Goal: Information Seeking & Learning: Learn about a topic

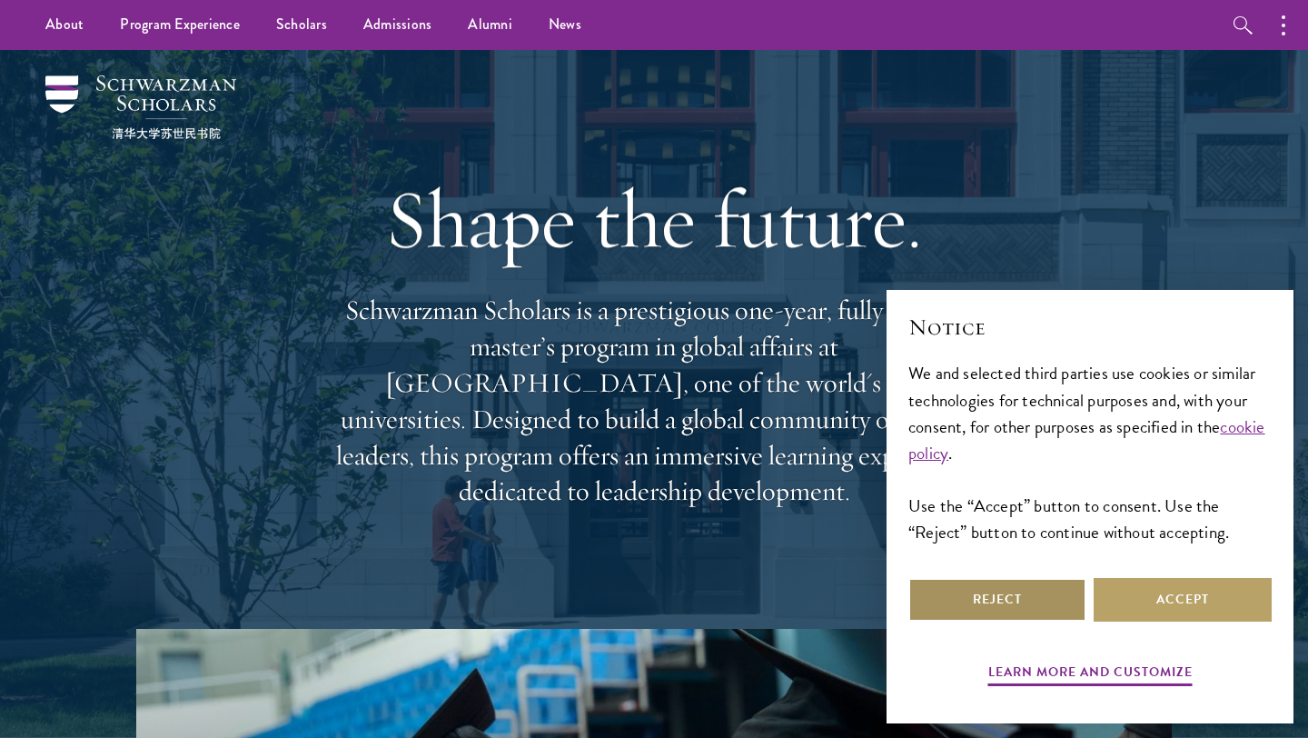
click at [1053, 611] on button "Reject" at bounding box center [997, 600] width 178 height 44
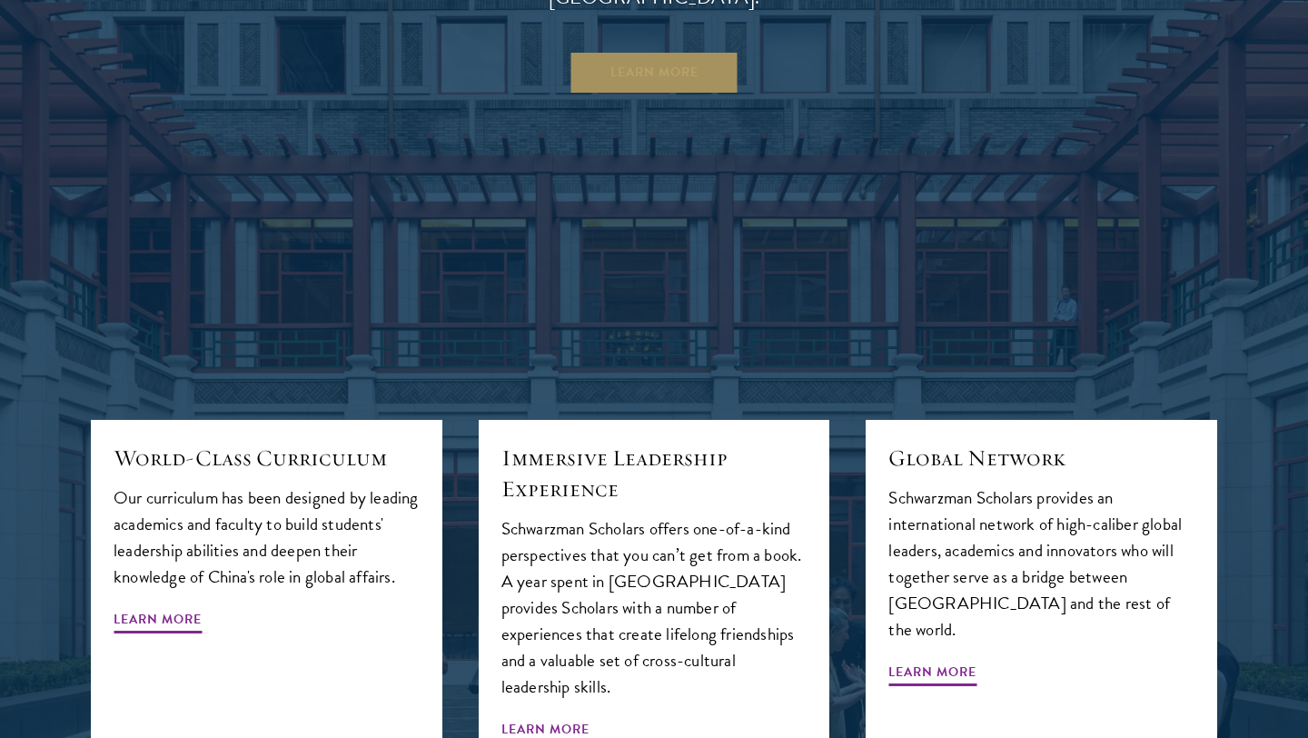
scroll to position [1933, 0]
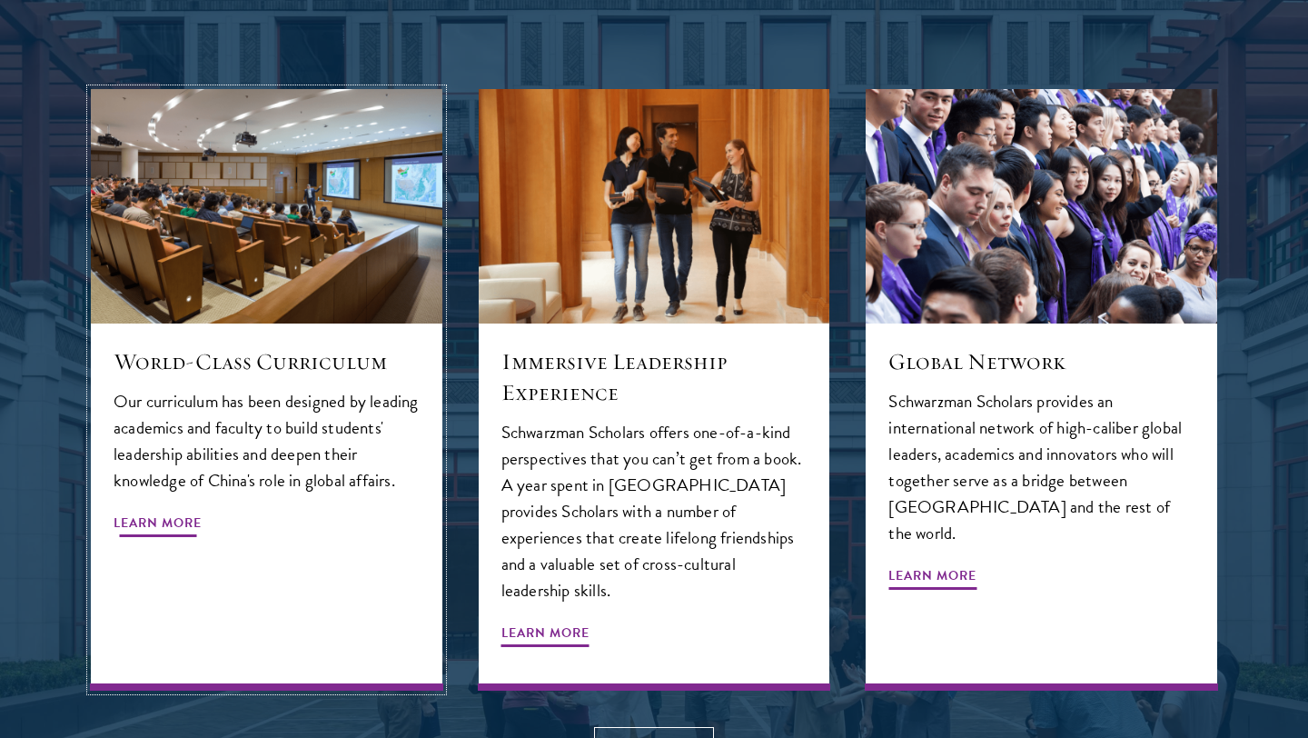
click at [189, 519] on span "Learn More" at bounding box center [158, 525] width 88 height 28
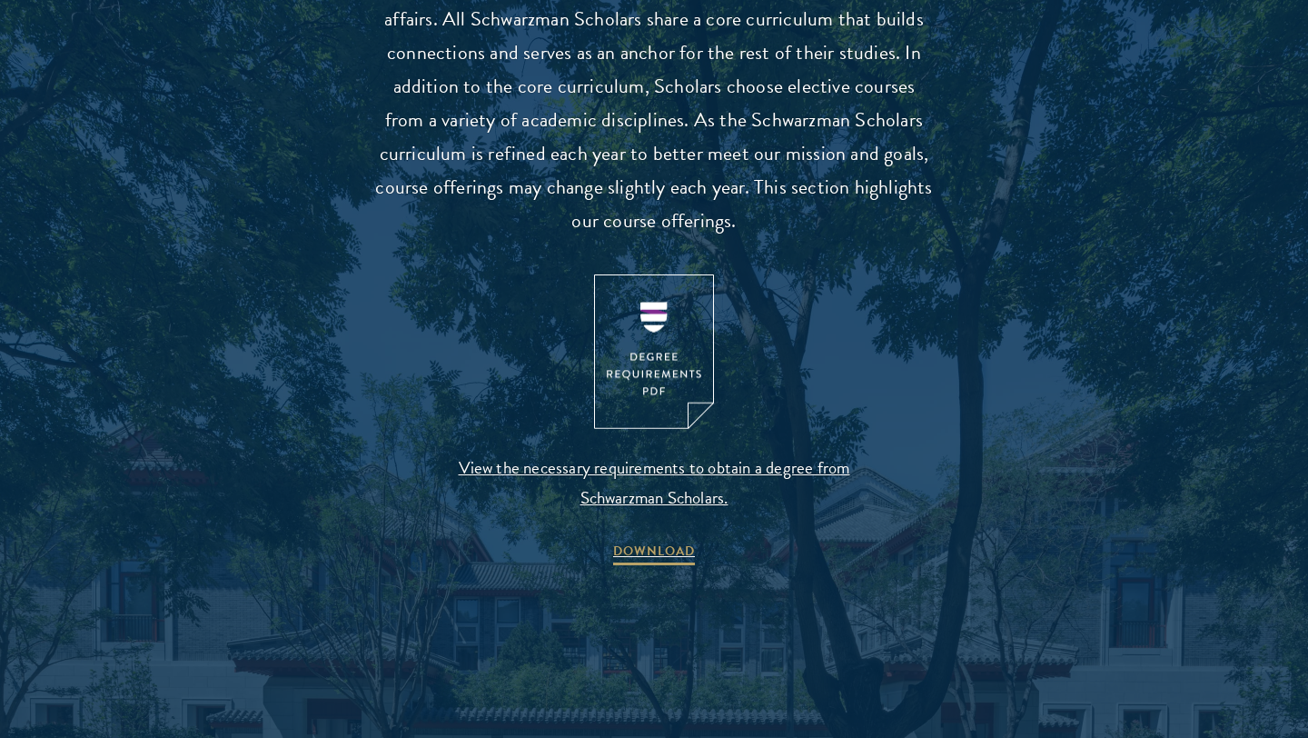
scroll to position [1758, 0]
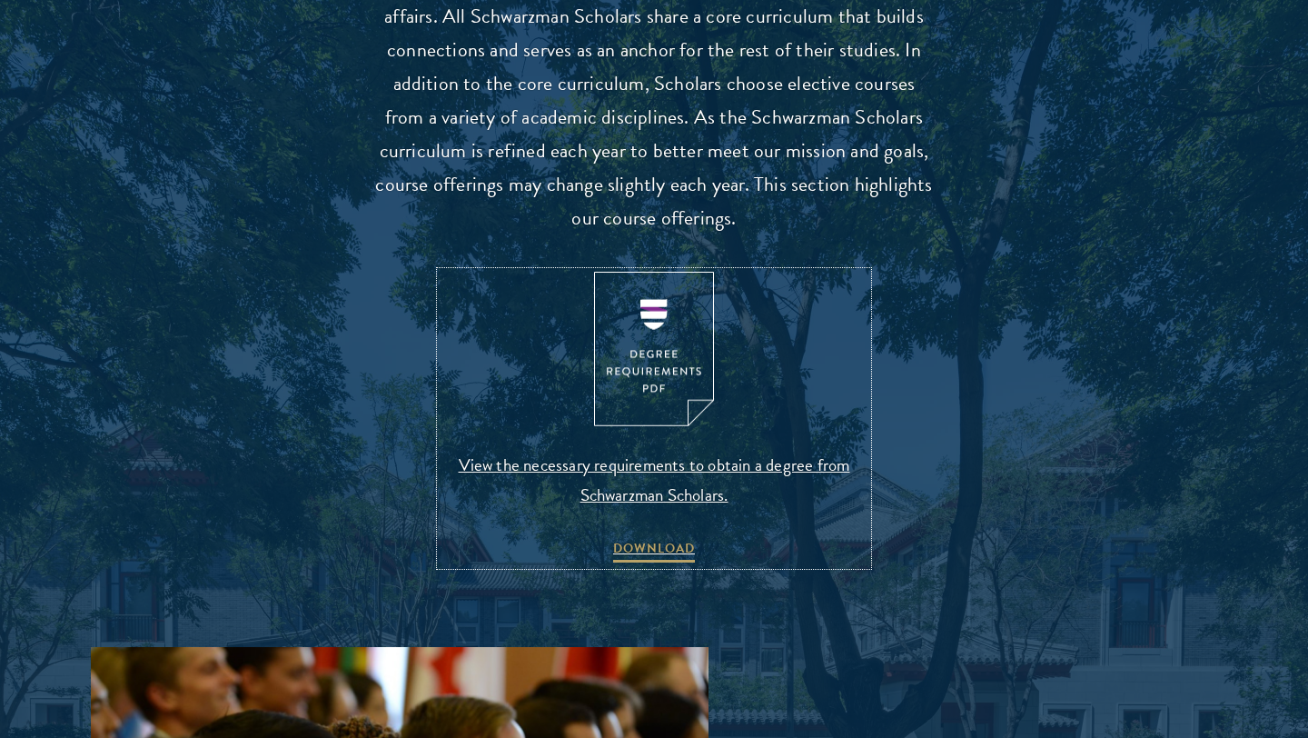
click at [642, 376] on img at bounding box center [654, 349] width 120 height 155
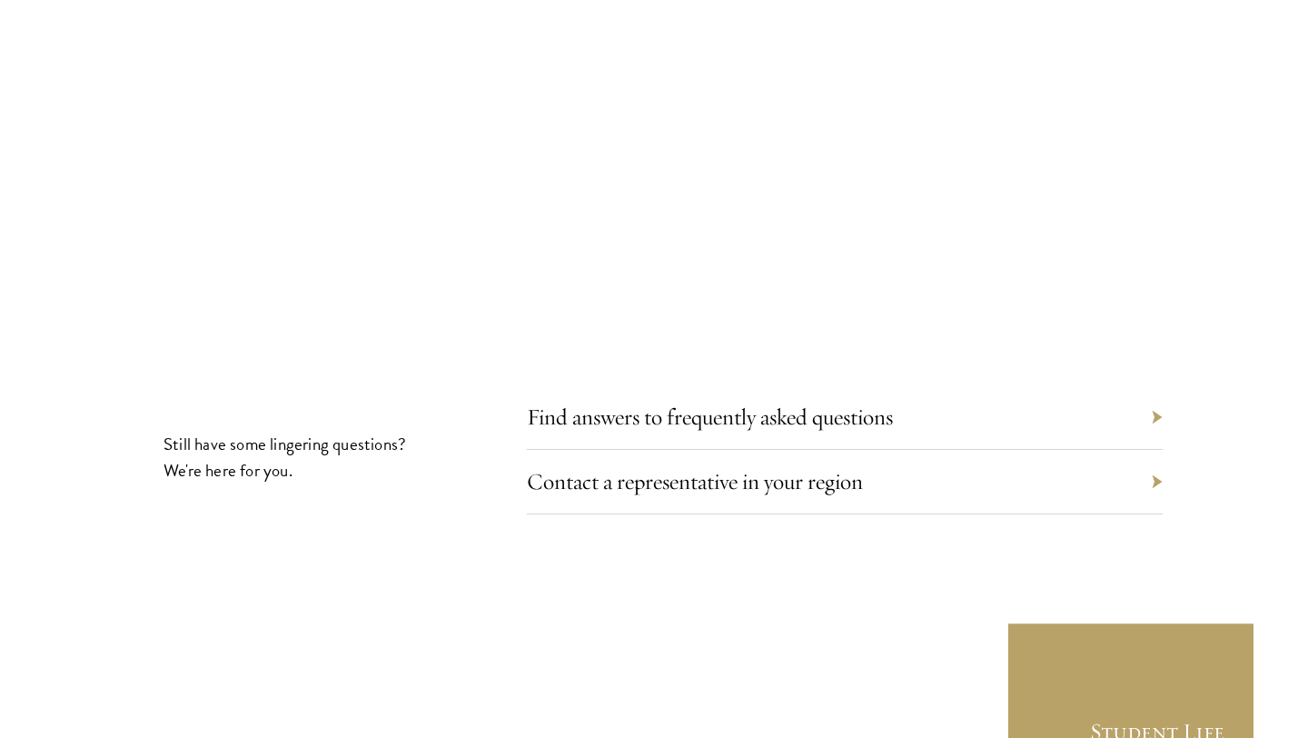
scroll to position [9756, 0]
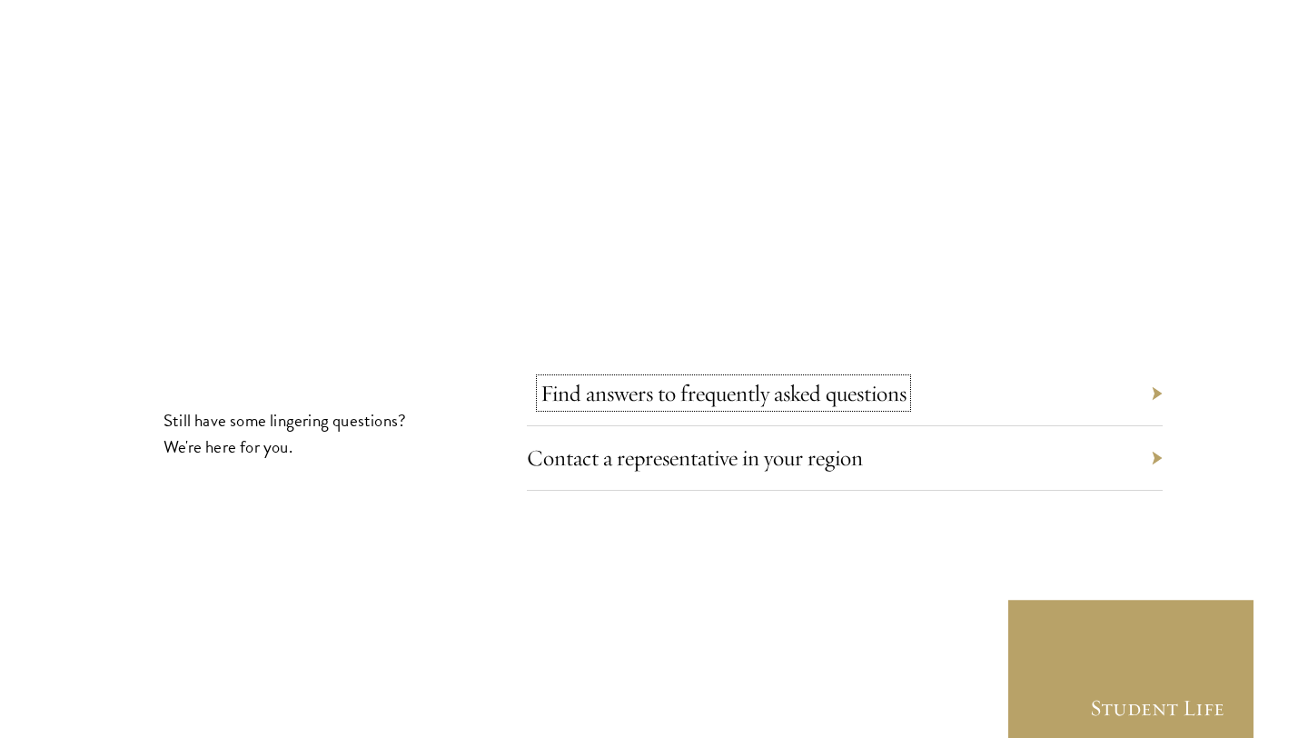
click at [660, 379] on link "Find answers to frequently asked questions" at bounding box center [723, 393] width 366 height 28
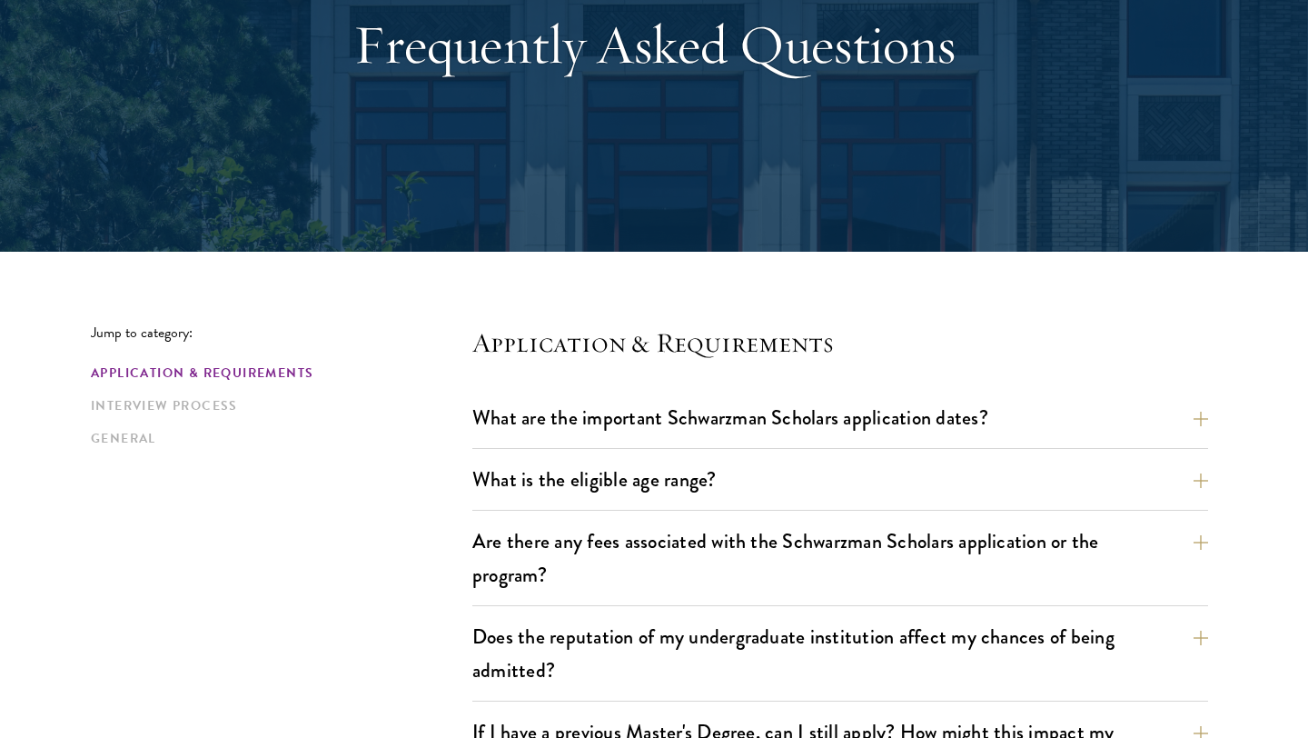
scroll to position [245, 0]
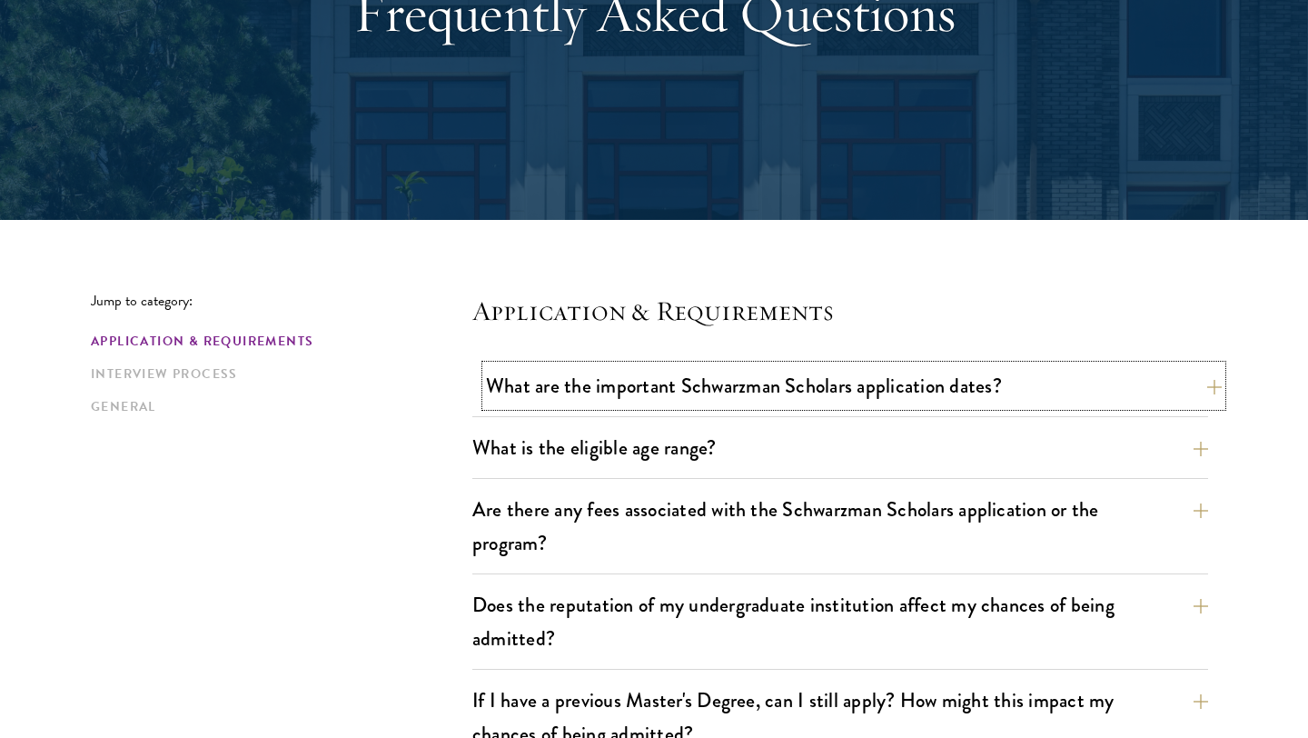
click at [736, 386] on button "What are the important Schwarzman Scholars application dates?" at bounding box center [854, 385] width 736 height 41
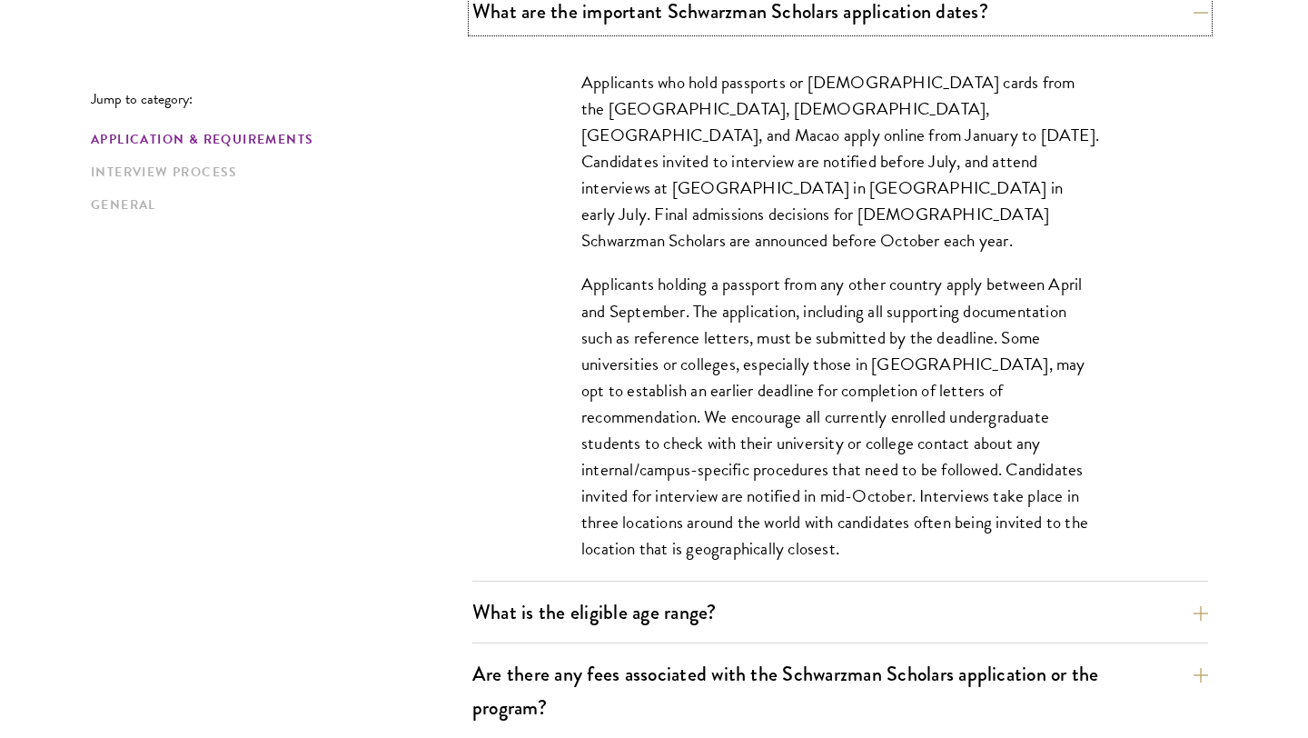
scroll to position [625, 0]
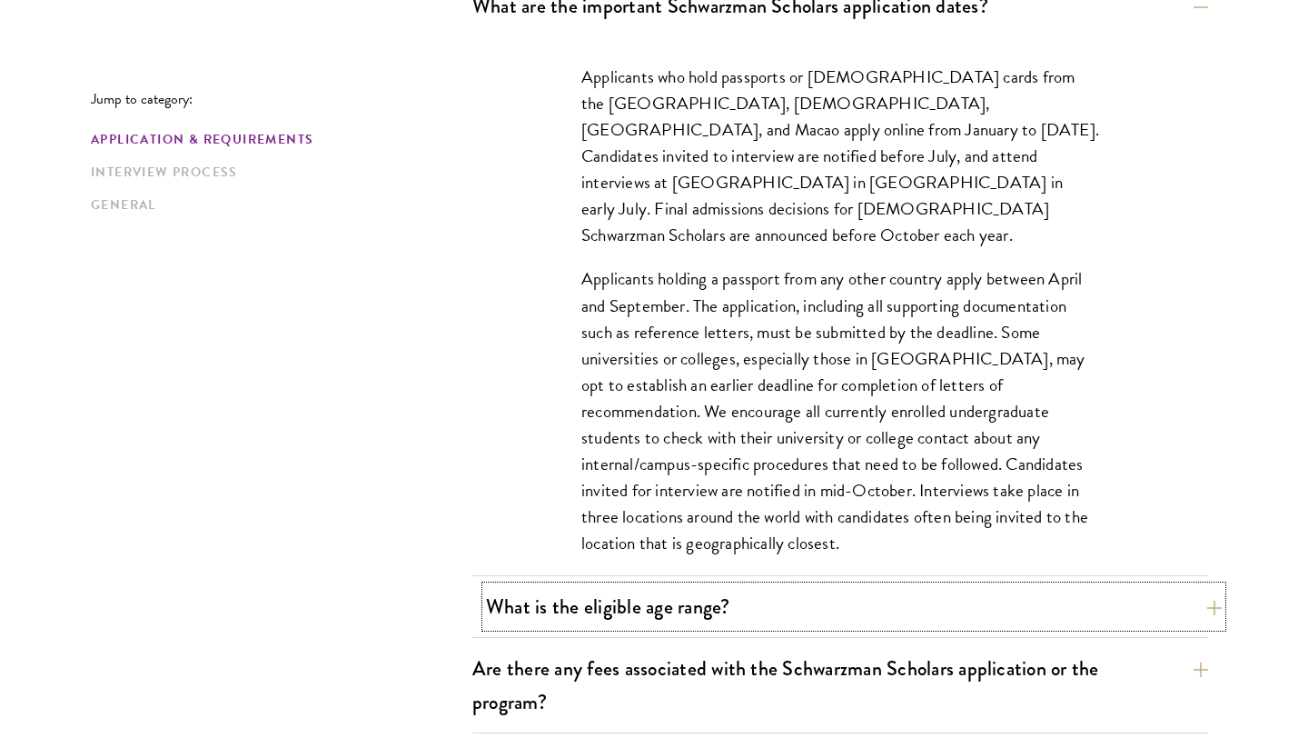
click at [845, 616] on button "What is the eligible age range?" at bounding box center [854, 606] width 736 height 41
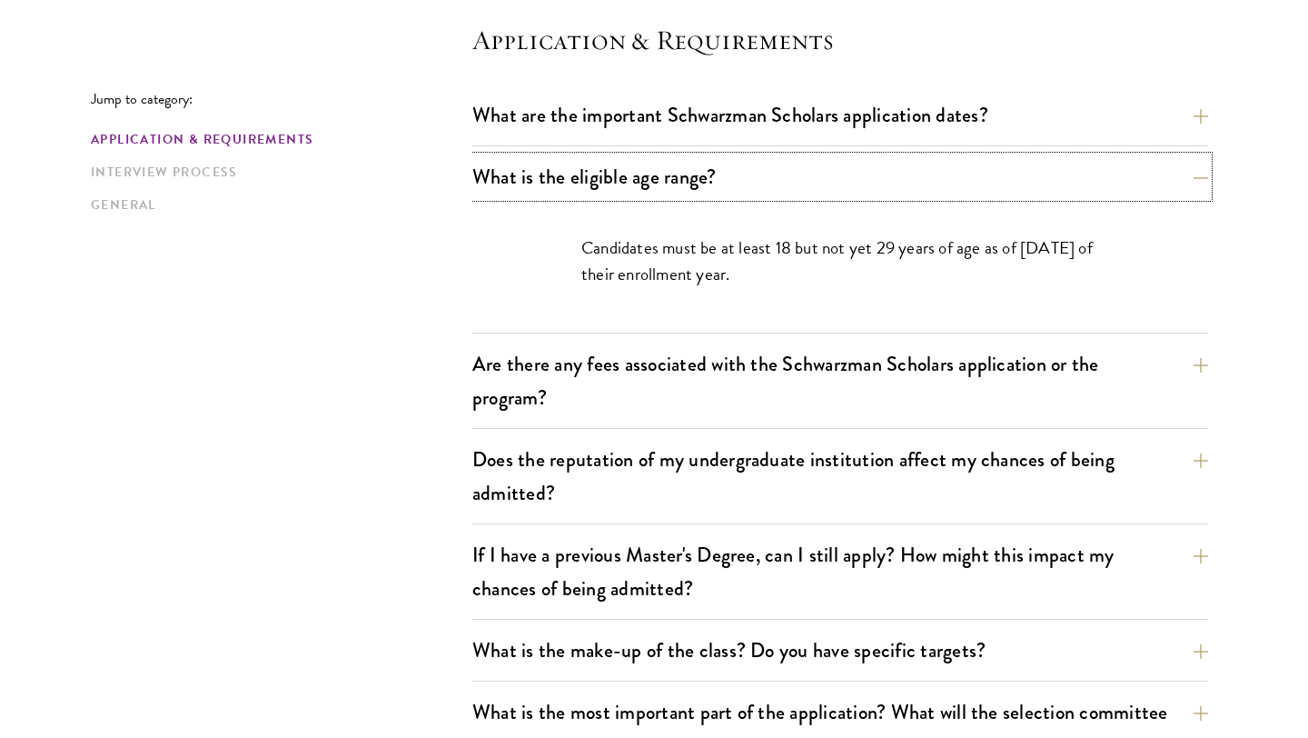
scroll to position [517, 0]
click at [876, 466] on button "Does the reputation of my undergraduate institution affect my chances of being …" at bounding box center [840, 475] width 736 height 74
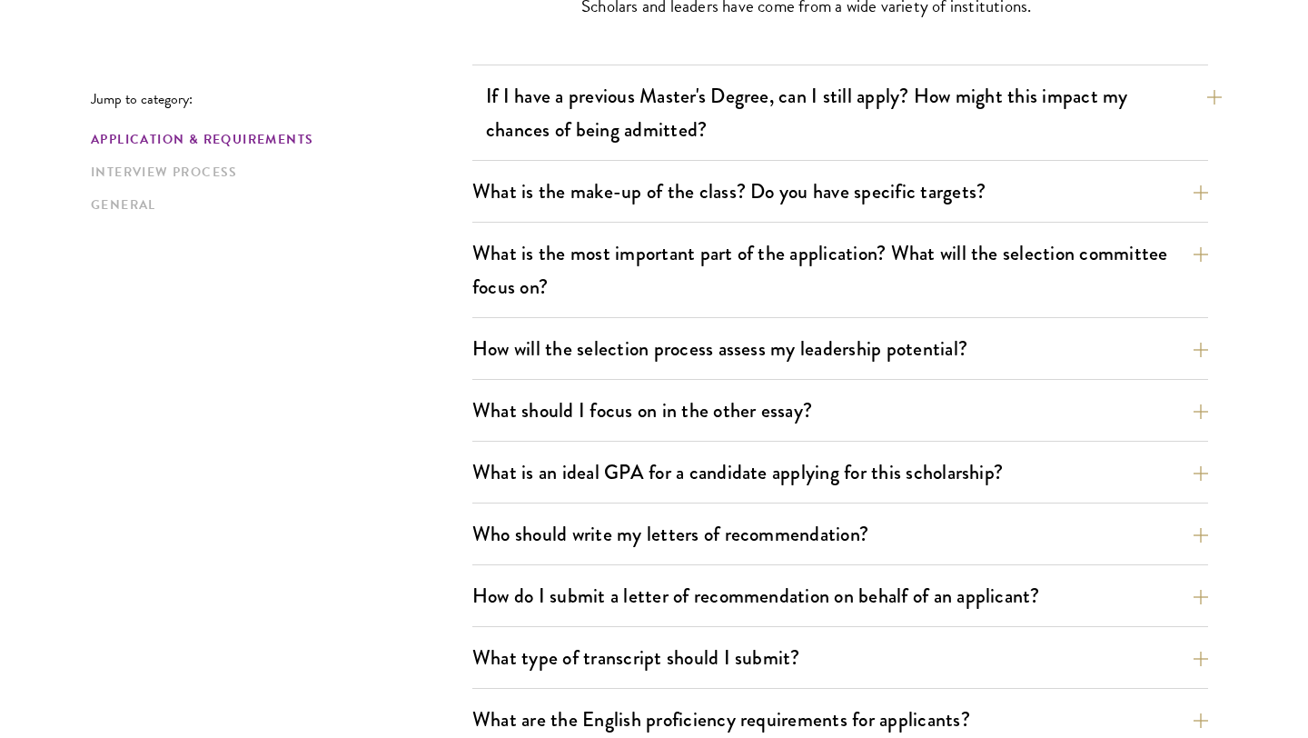
scroll to position [1028, 0]
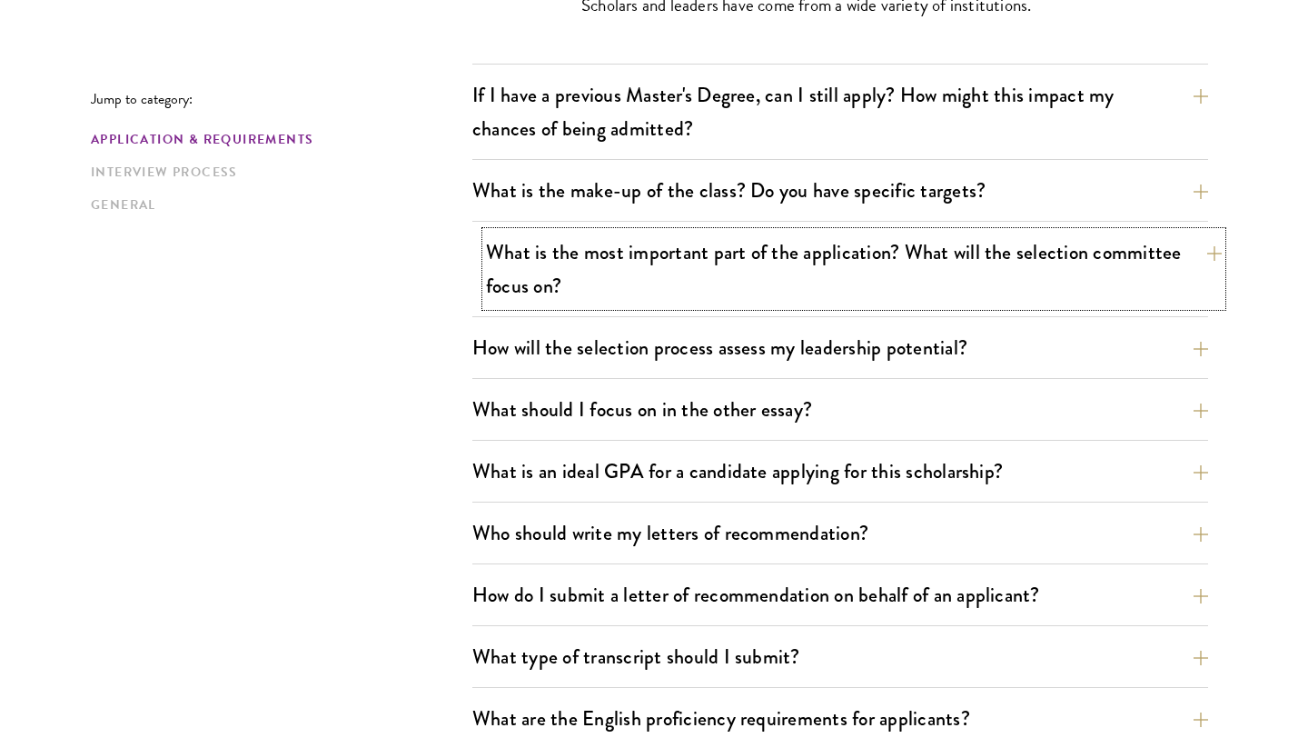
click at [828, 271] on button "What is the most important part of the application? What will the selection com…" at bounding box center [854, 269] width 736 height 74
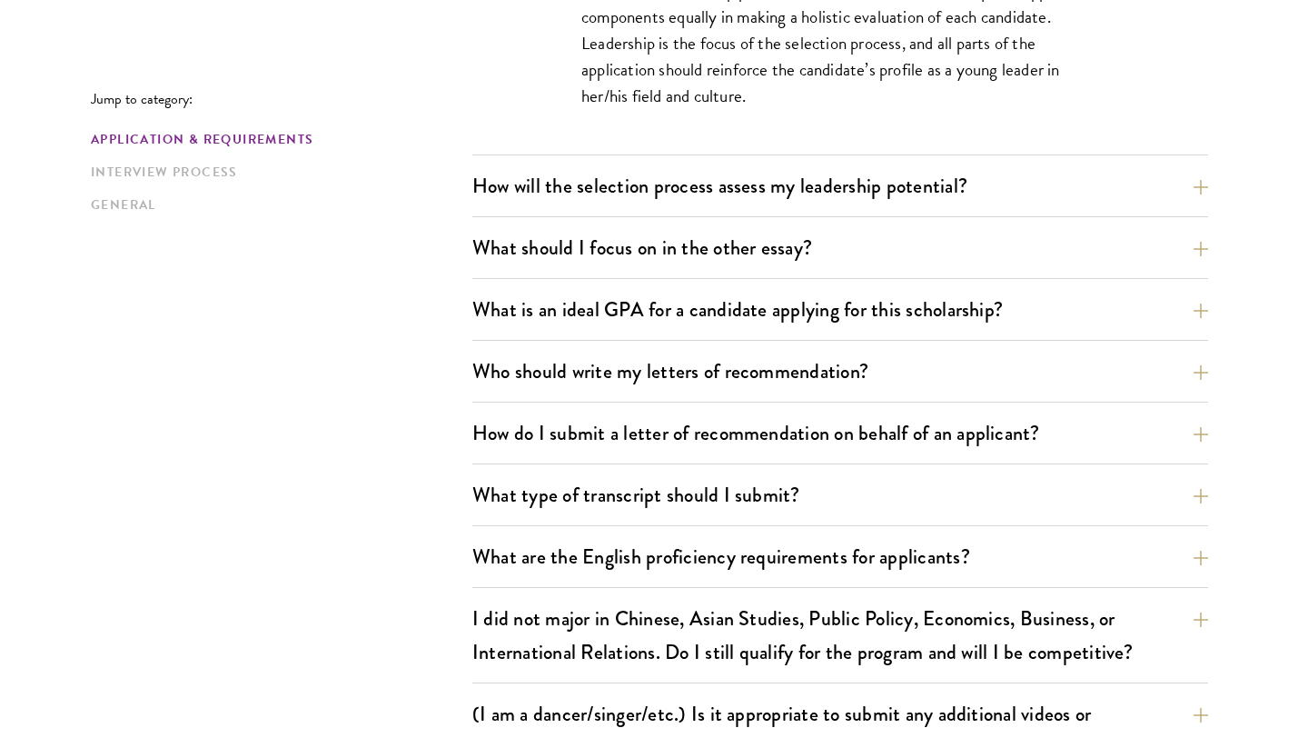
scroll to position [1273, 0]
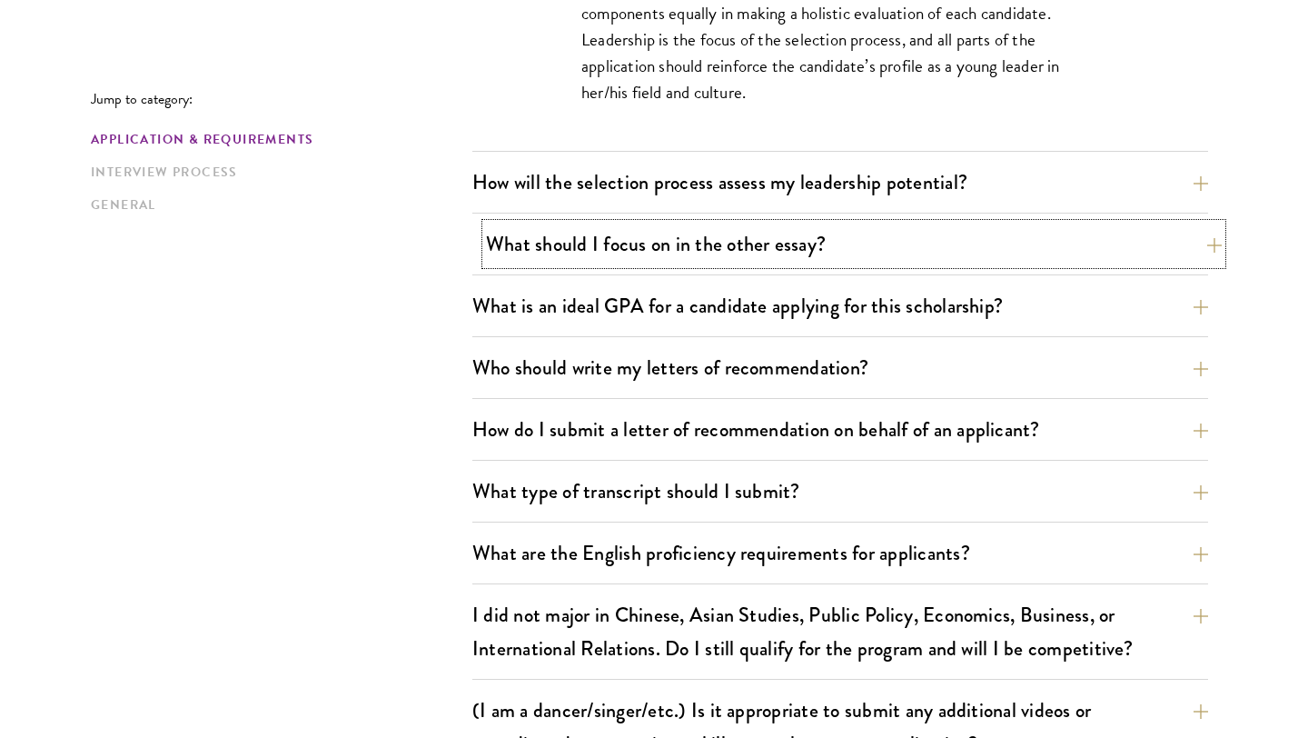
click at [821, 251] on button "What should I focus on in the other essay?" at bounding box center [854, 243] width 736 height 41
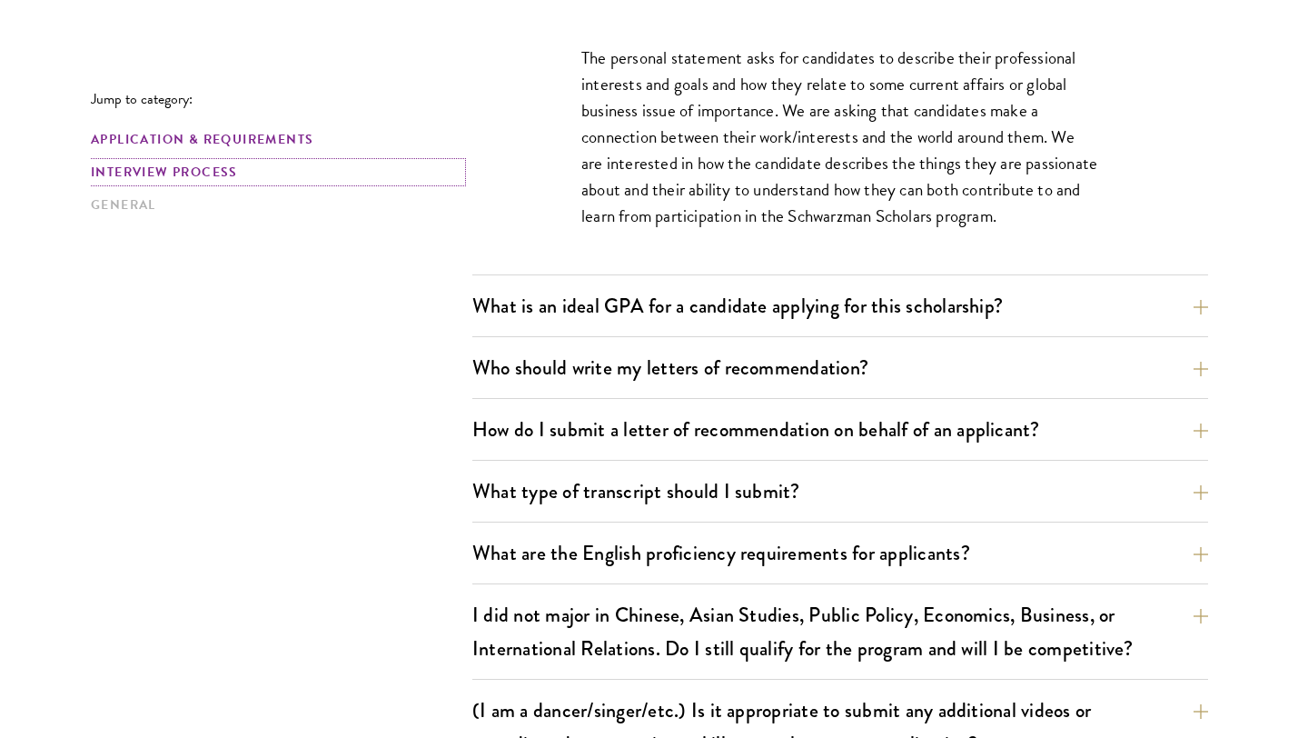
click at [167, 172] on link "Interview Process" at bounding box center [276, 172] width 371 height 19
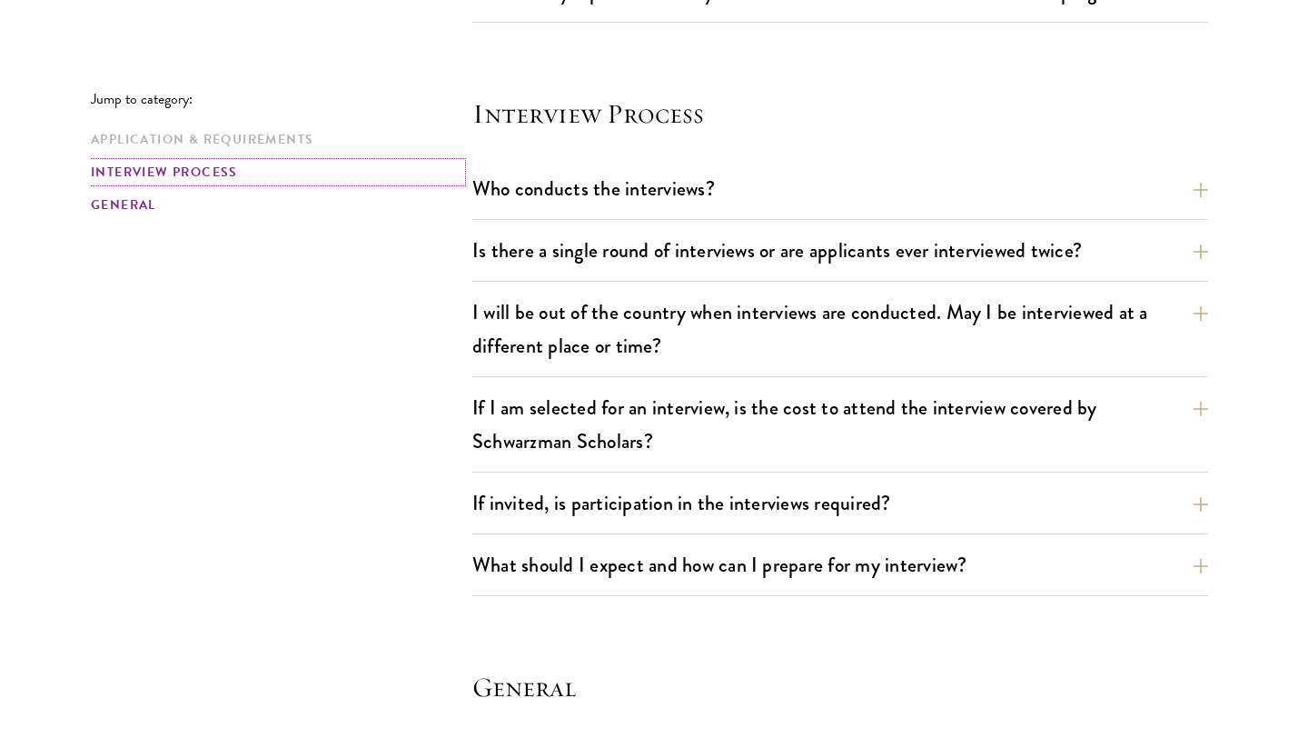
scroll to position [2282, 0]
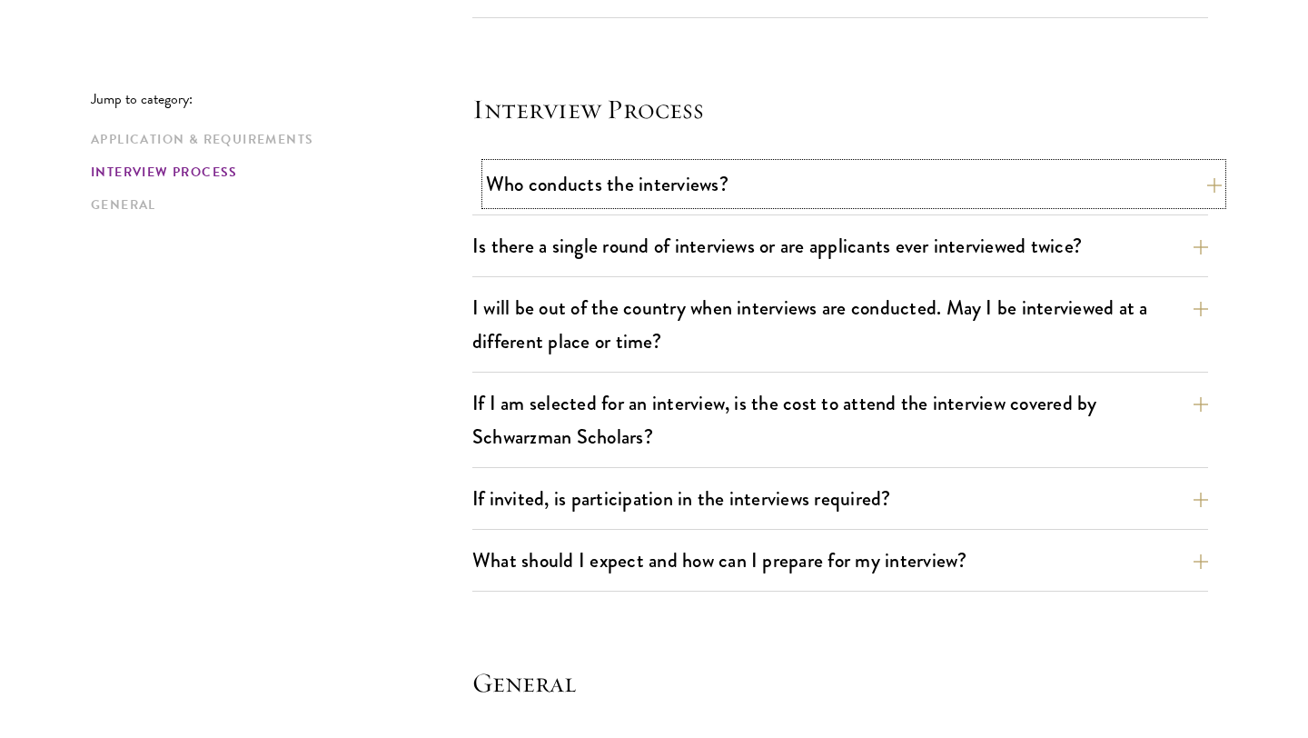
click at [599, 201] on button "Who conducts the interviews?" at bounding box center [854, 184] width 736 height 41
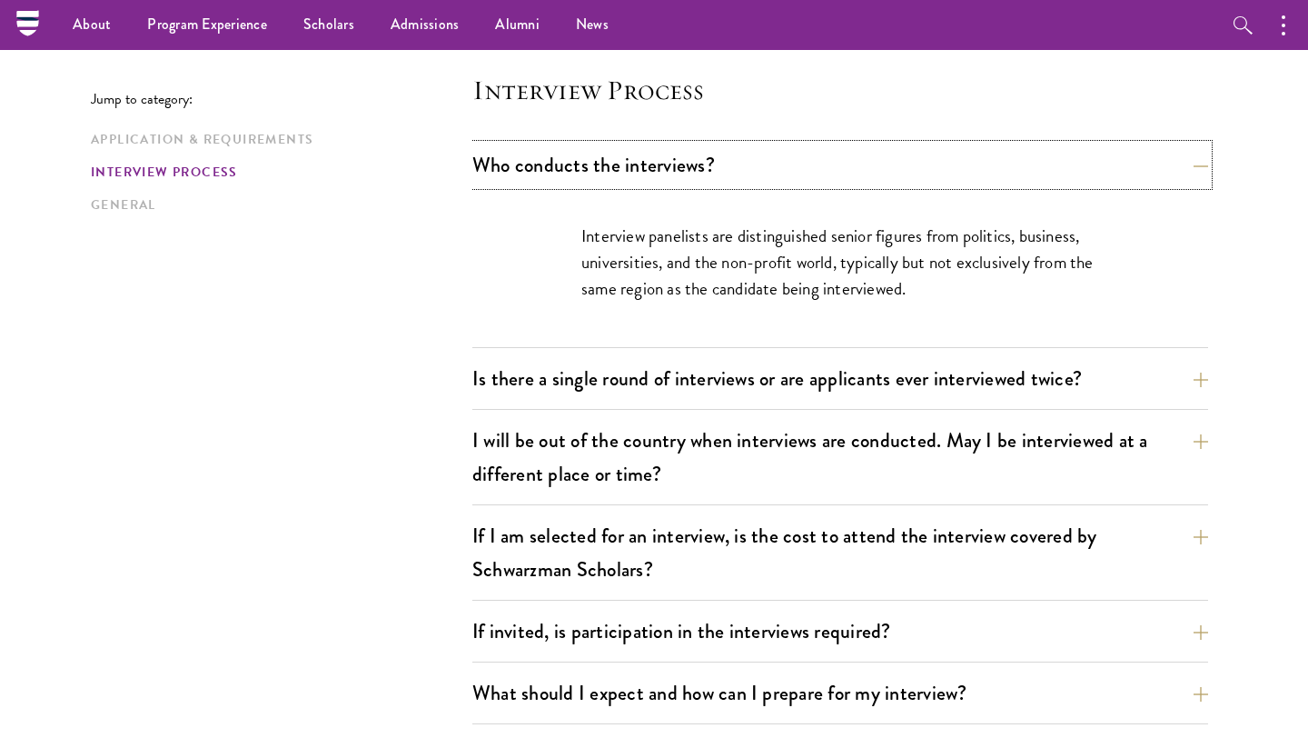
scroll to position [2025, 0]
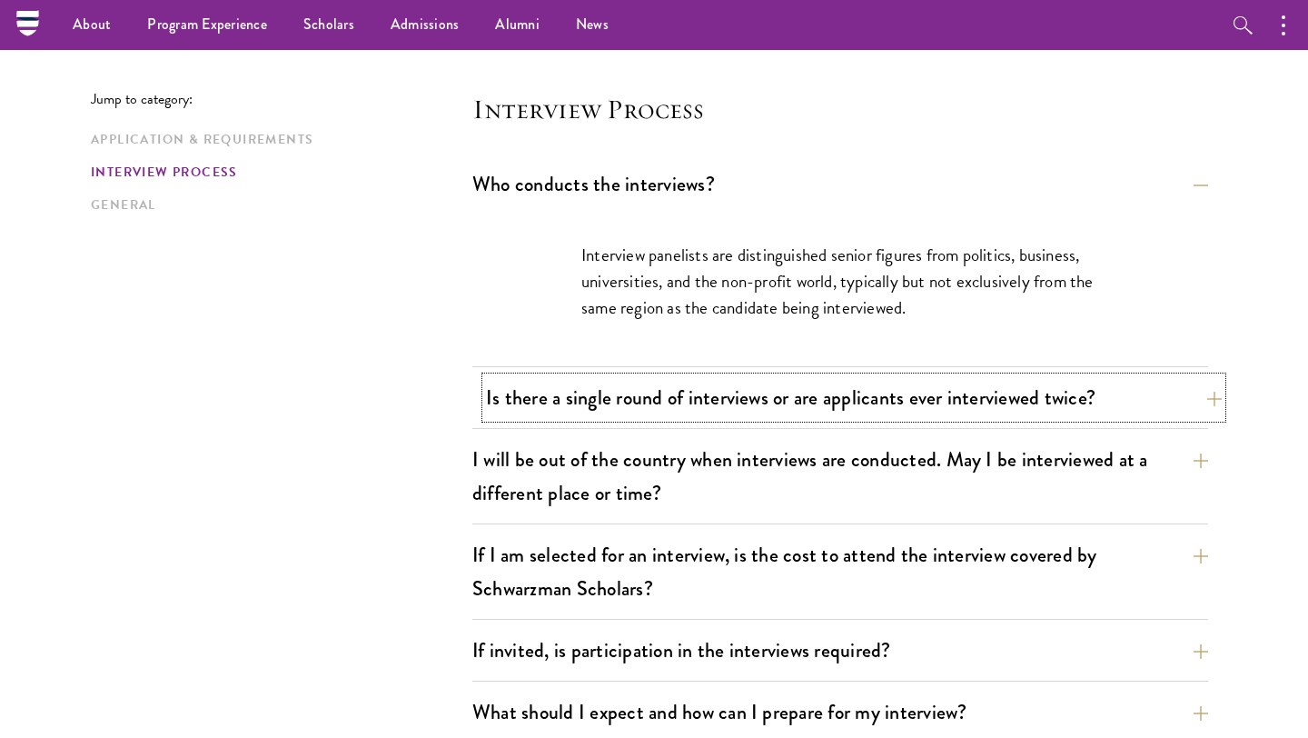
click at [611, 382] on button "Is there a single round of interviews or are applicants ever interviewed twice?" at bounding box center [854, 397] width 736 height 41
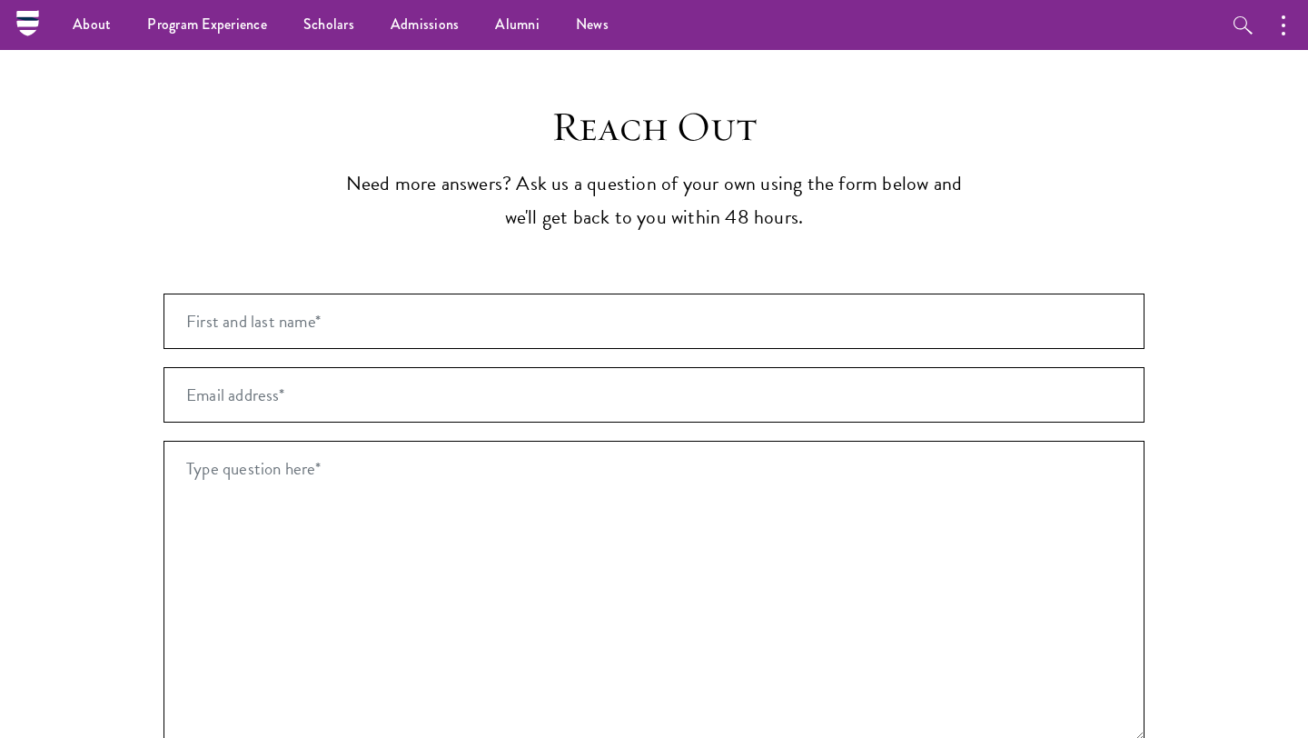
scroll to position [3488, 0]
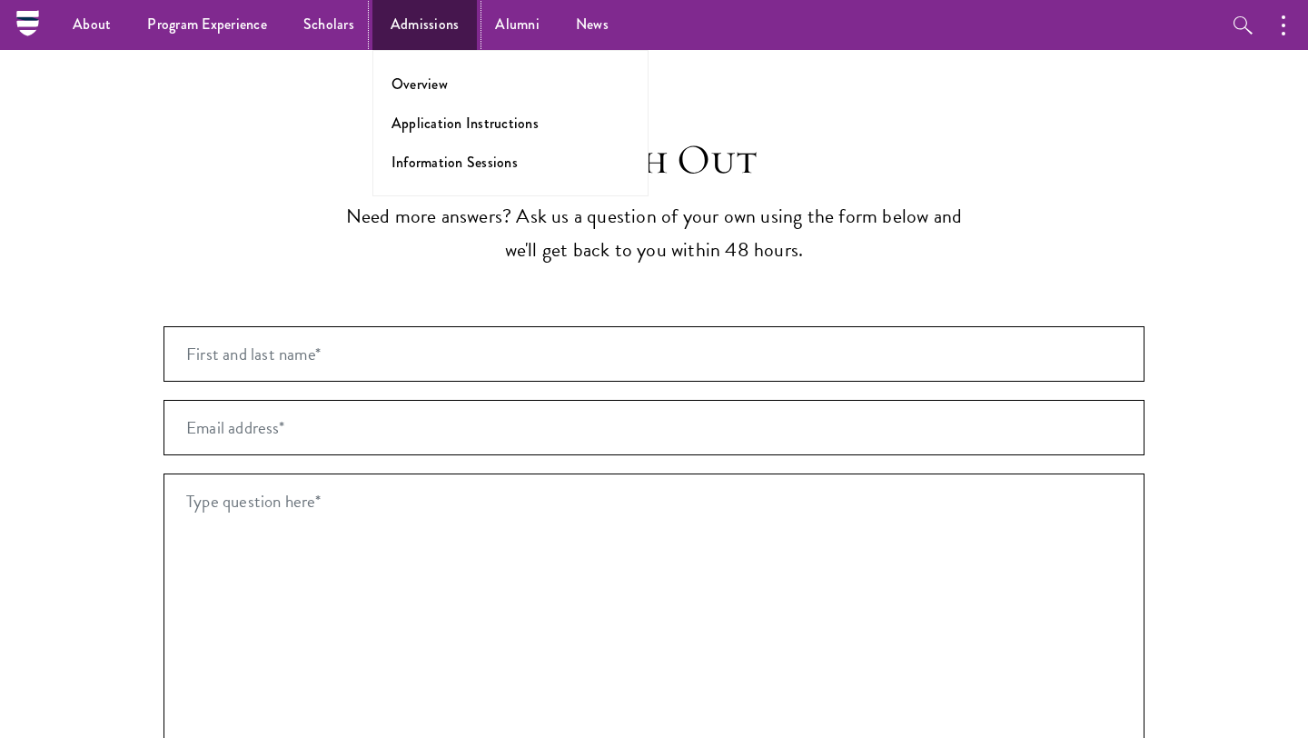
click at [430, 23] on link "Admissions" at bounding box center [424, 25] width 105 height 50
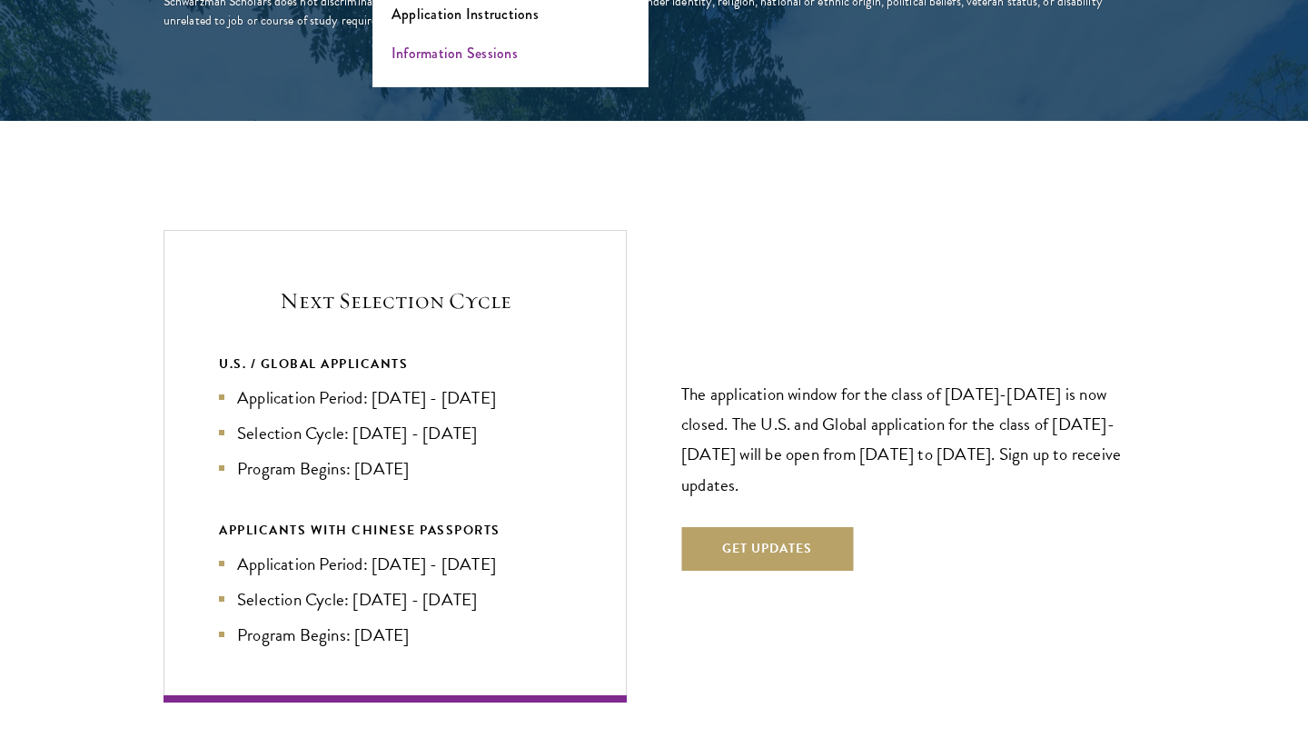
scroll to position [3748, 0]
